Goal: Check status: Check status

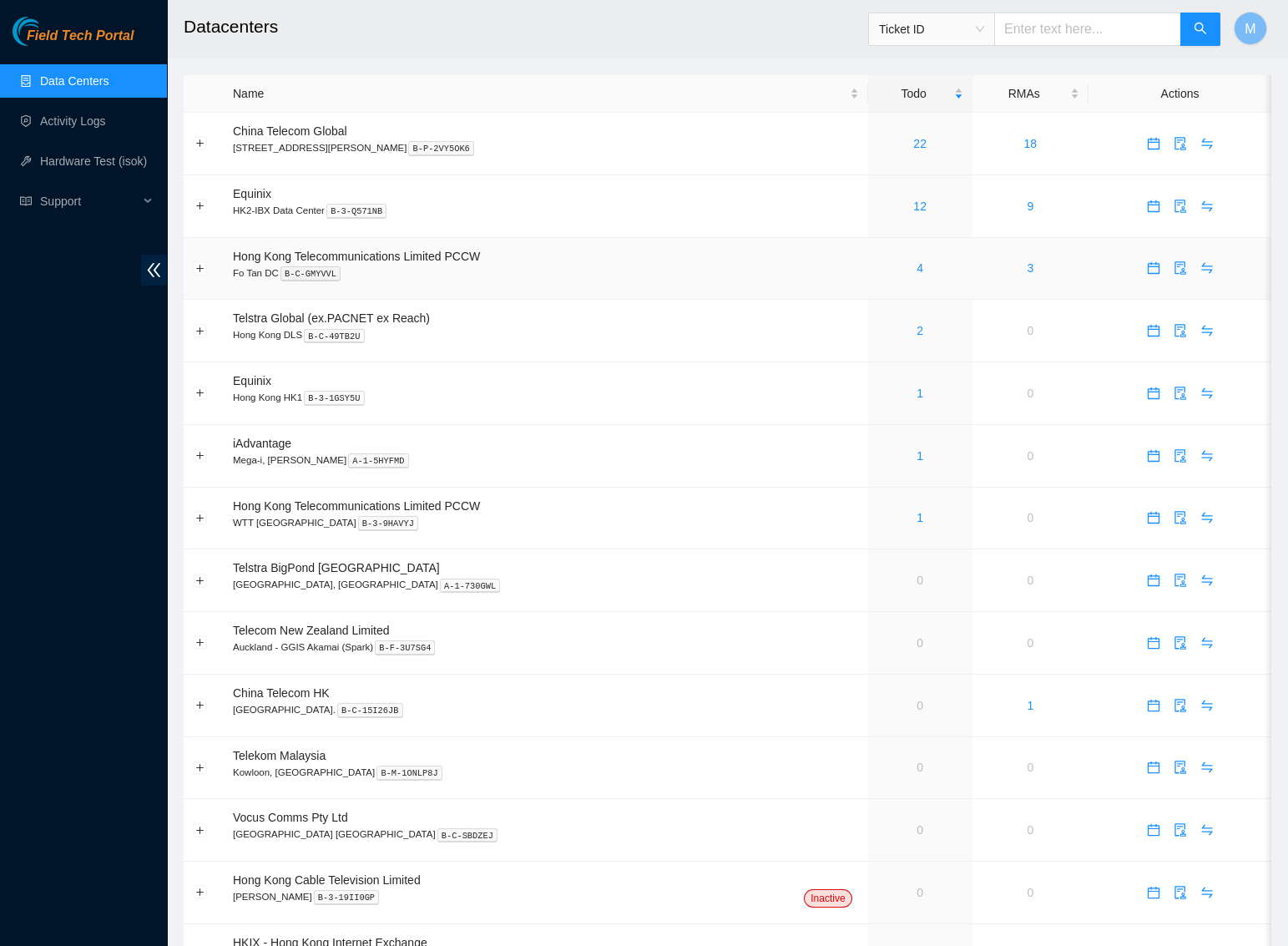
click at [887, 270] on div "4" at bounding box center [920, 267] width 86 height 19
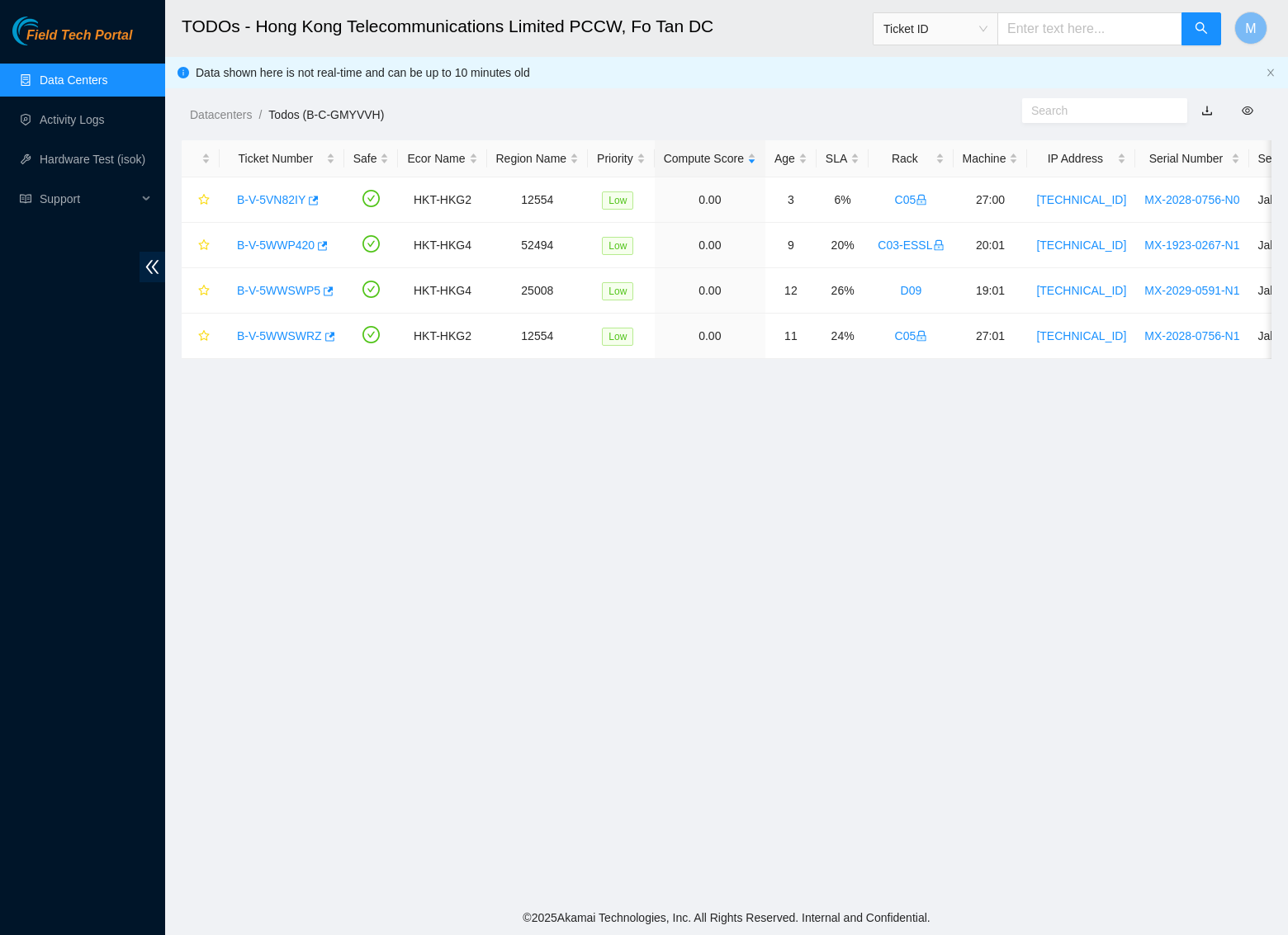
click at [329, 603] on main "TODOs - Hong Kong Telecommunications Limited PCCW, Fo Tan DC Ticket ID M Data s…" at bounding box center [727, 449] width 1122 height 900
click at [273, 196] on link "B-V-5VN82IY" at bounding box center [271, 199] width 69 height 13
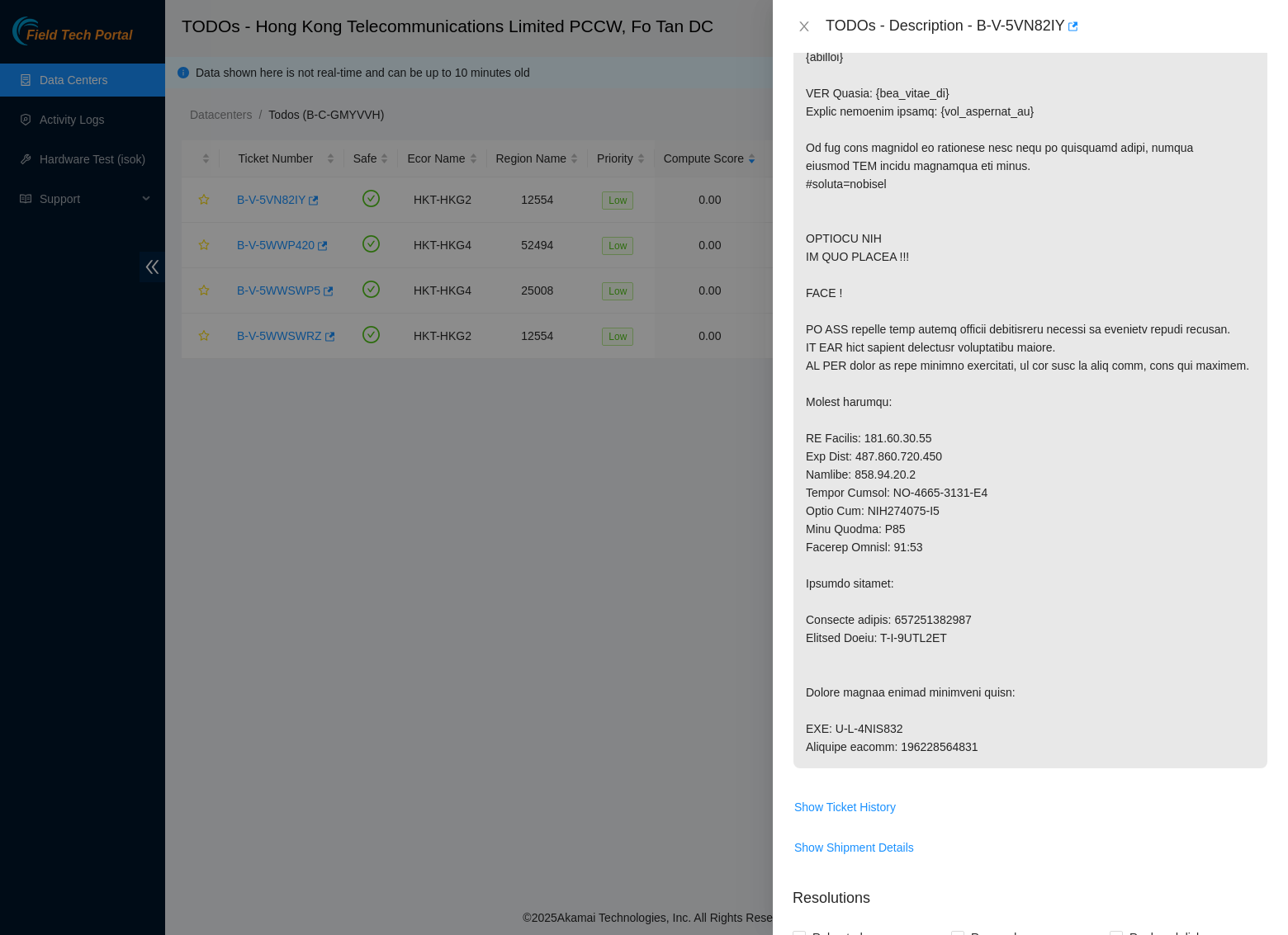
scroll to position [641, 0]
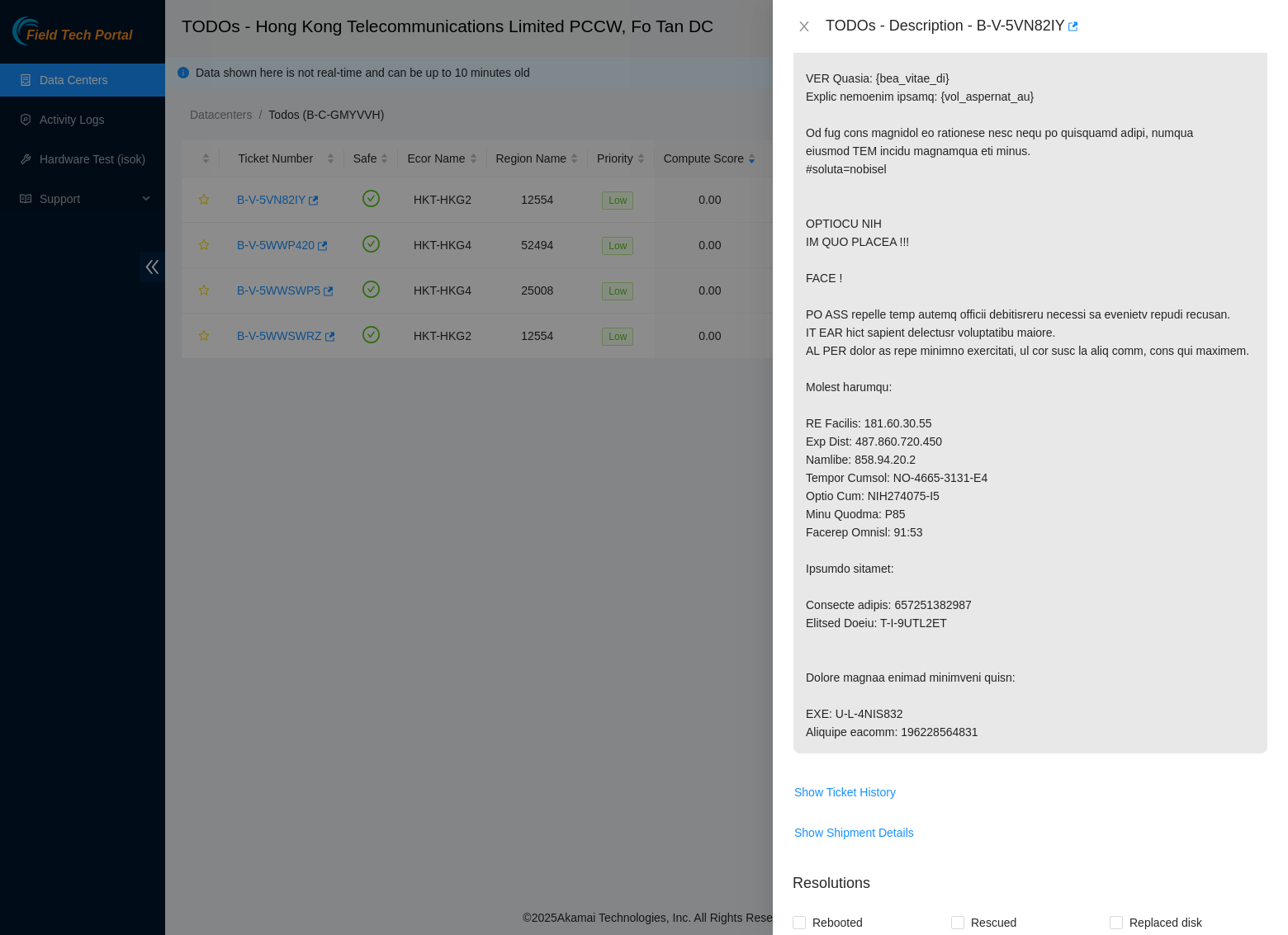
drag, startPoint x: 977, startPoint y: 653, endPoint x: 920, endPoint y: 659, distance: 57.3
click at [974, 653] on p at bounding box center [1030, 223] width 474 height 1059
drag, startPoint x: 895, startPoint y: 655, endPoint x: 942, endPoint y: 661, distance: 47.4
click at [976, 660] on p at bounding box center [1030, 223] width 474 height 1059
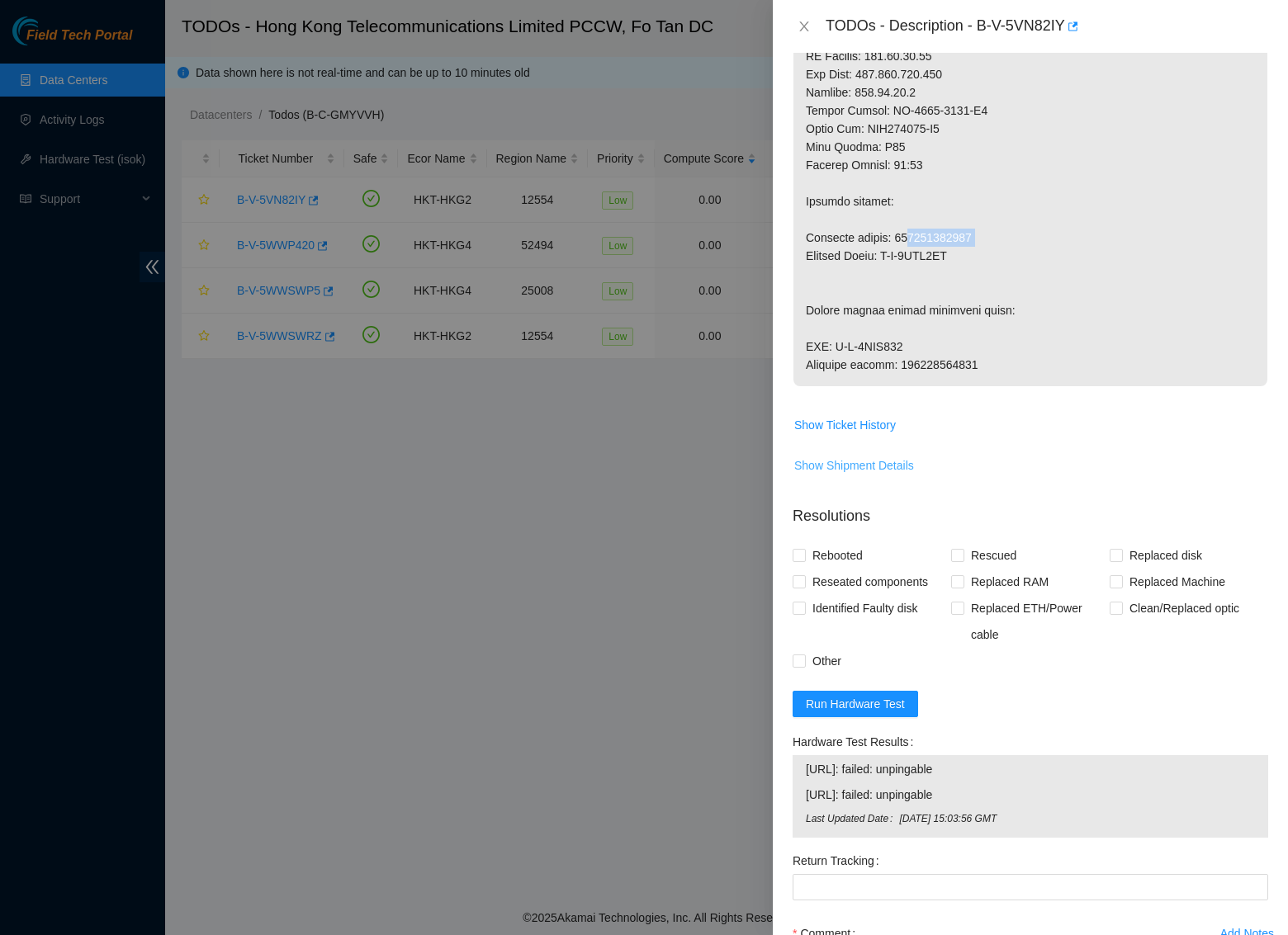
click at [880, 475] on span "Show Shipment Details" at bounding box center [854, 465] width 119 height 19
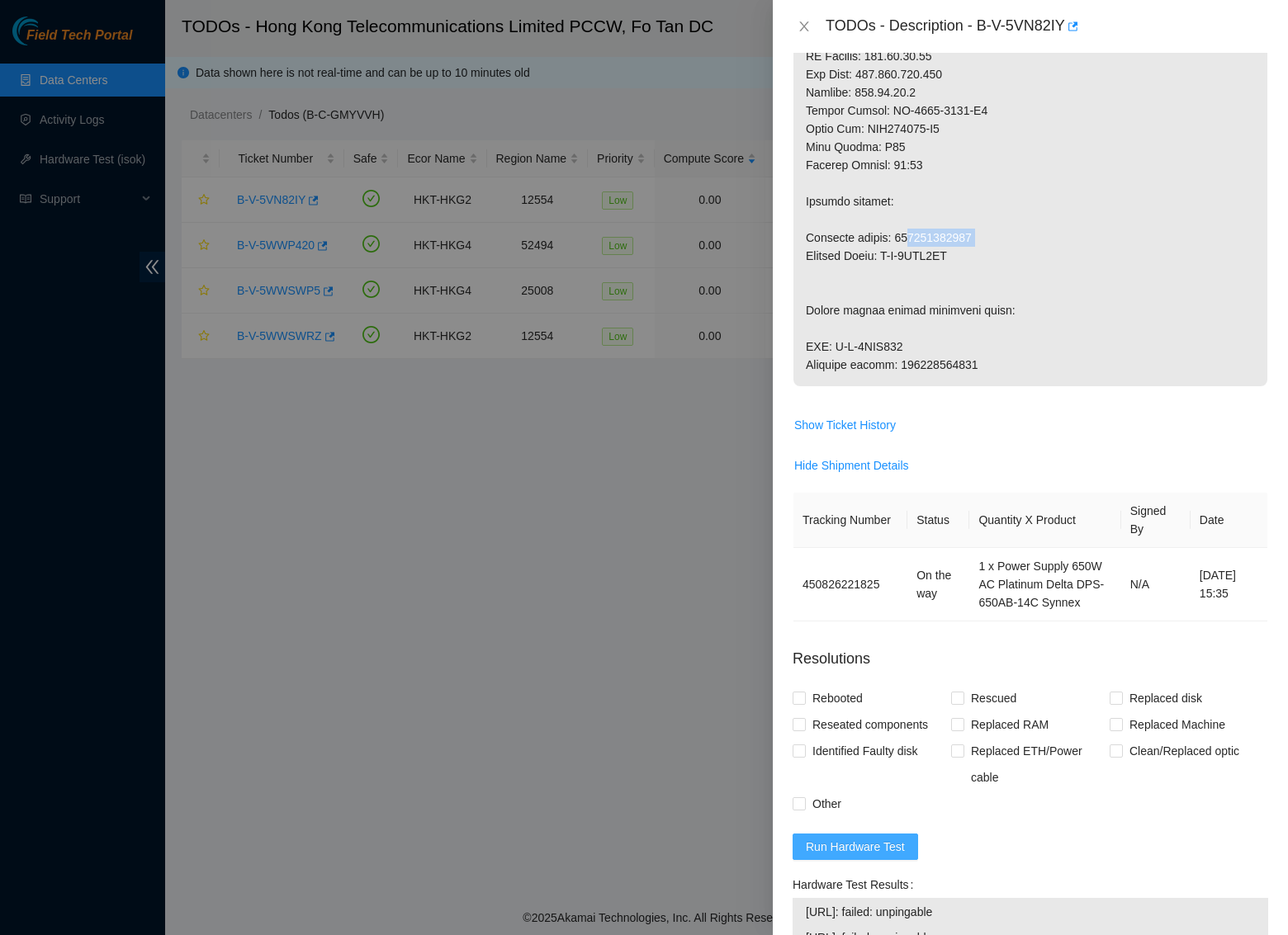
drag, startPoint x: 950, startPoint y: 924, endPoint x: 1011, endPoint y: 922, distance: 61.0
click at [1011, 922] on form "Resolutions Rebooted Rescued Replaced disk Reseated components Replaced RAM Rep…" at bounding box center [1029, 931] width 475 height 593
